Goal: Find specific page/section: Find specific page/section

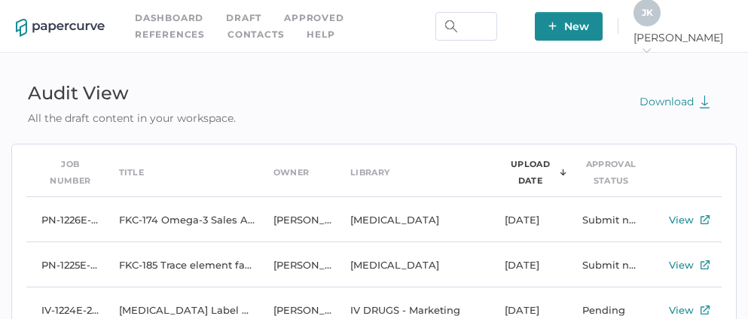
click at [228, 37] on link "Contacts" at bounding box center [256, 34] width 57 height 17
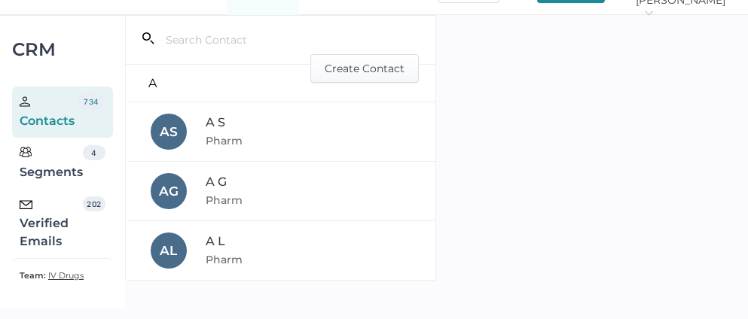
click at [46, 220] on div "Verified Emails" at bounding box center [51, 224] width 63 height 54
